Goal: Information Seeking & Learning: Learn about a topic

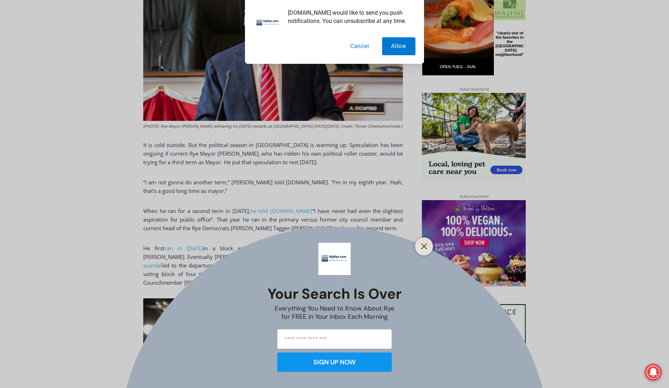
scroll to position [394, 0]
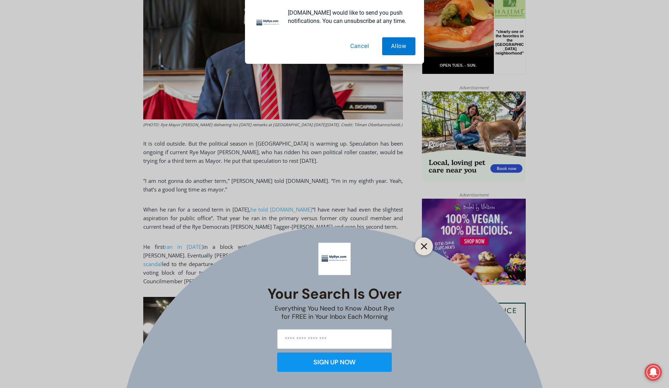
click at [426, 248] on line "Close" at bounding box center [424, 246] width 5 height 5
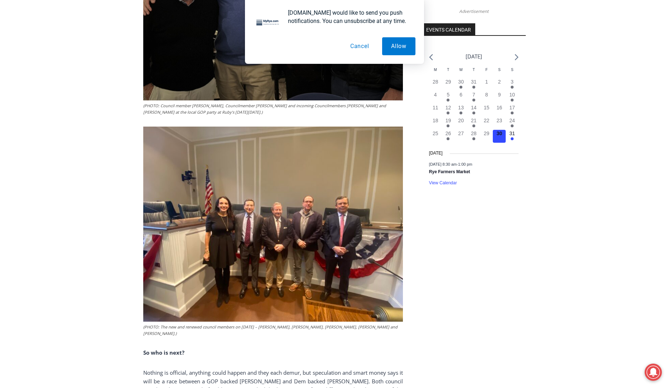
scroll to position [788, 0]
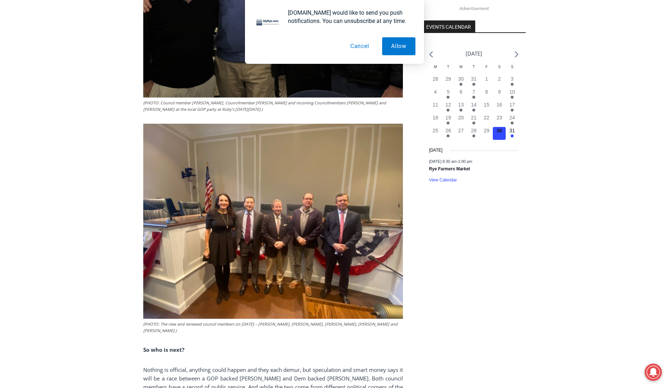
click at [278, 188] on img at bounding box center [273, 221] width 260 height 195
click at [369, 47] on button "Cancel" at bounding box center [360, 46] width 37 height 18
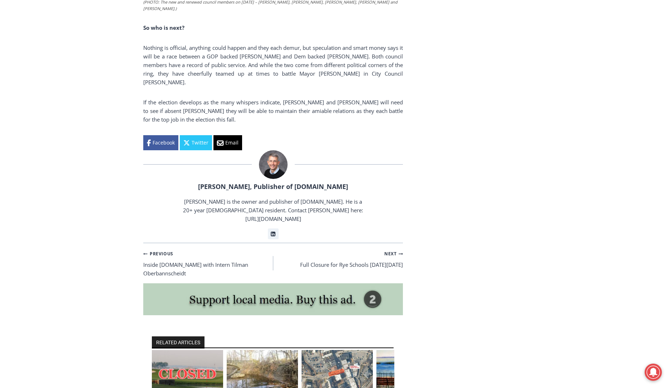
scroll to position [1111, 0]
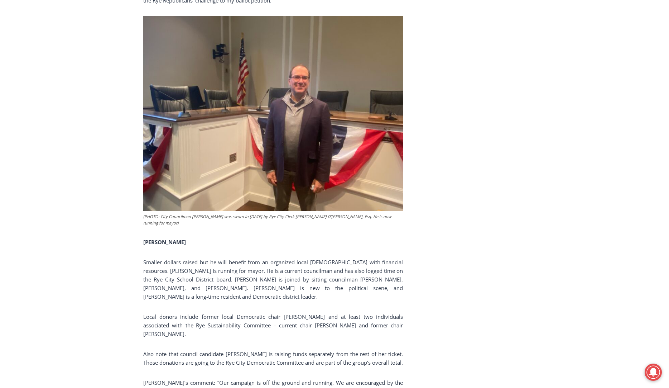
scroll to position [1756, 0]
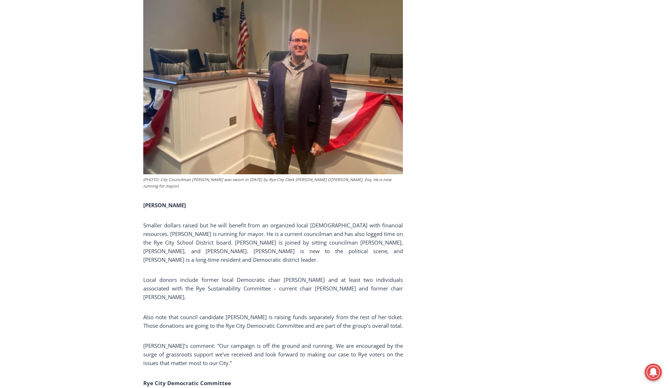
click at [395, 221] on p "Smaller dollars raised but he will benefit from an organized local Democratic p…" at bounding box center [273, 242] width 260 height 43
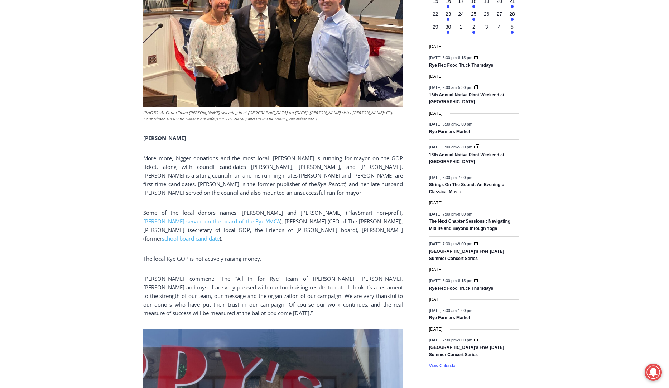
scroll to position [896, 0]
